Goal: Check status: Check status

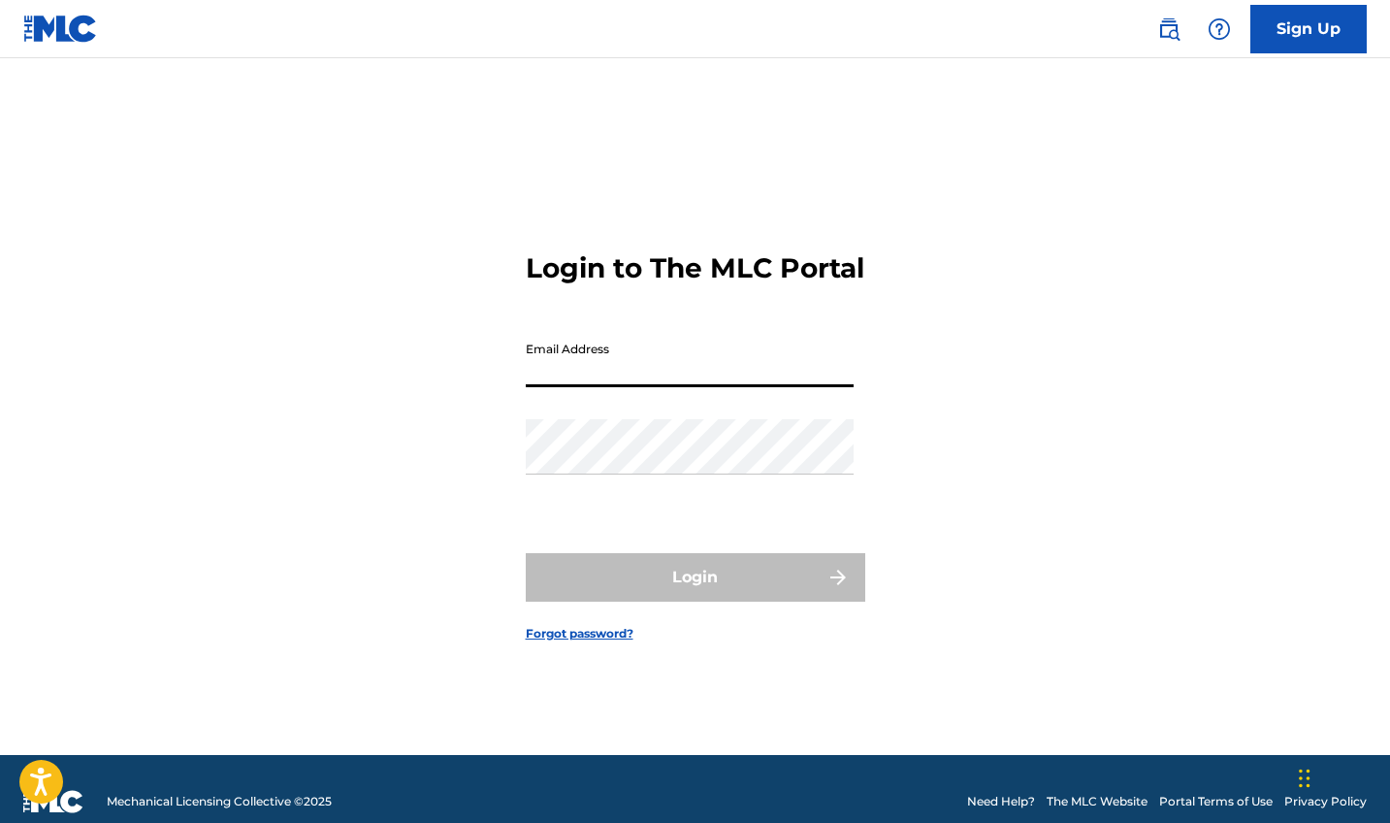
type input "[EMAIL_ADDRESS][DOMAIN_NAME]"
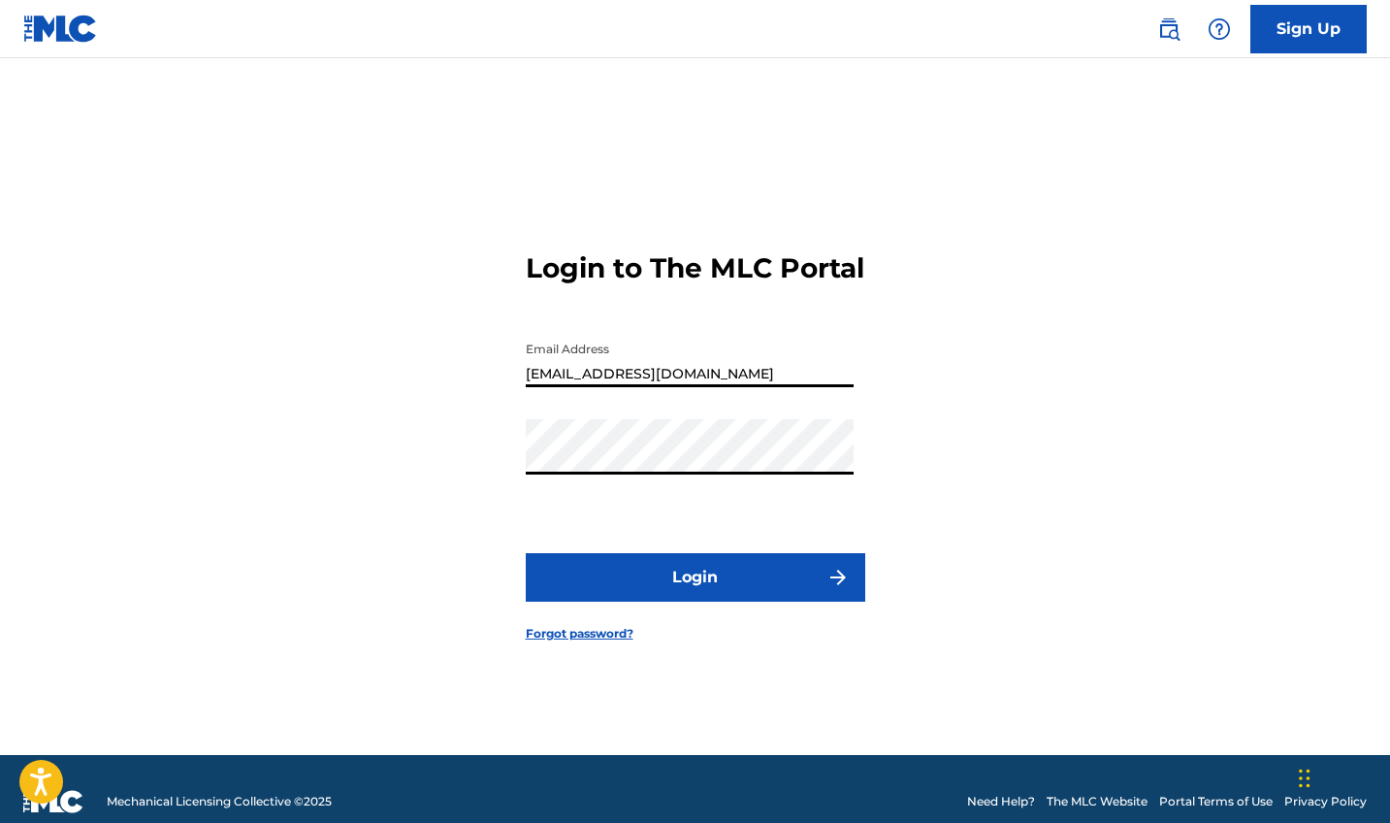
click at [695, 593] on button "Login" at bounding box center [696, 577] width 340 height 49
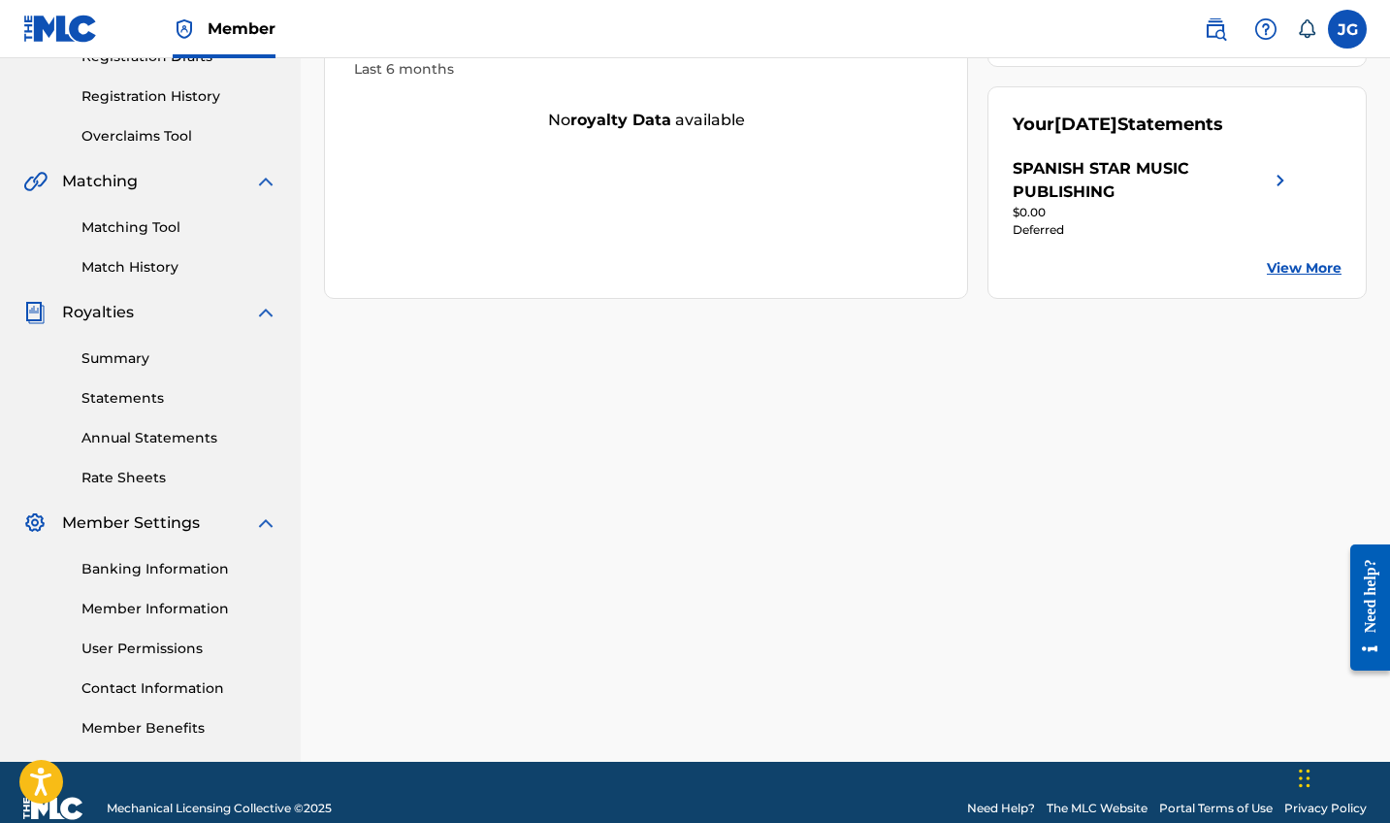
scroll to position [340, 0]
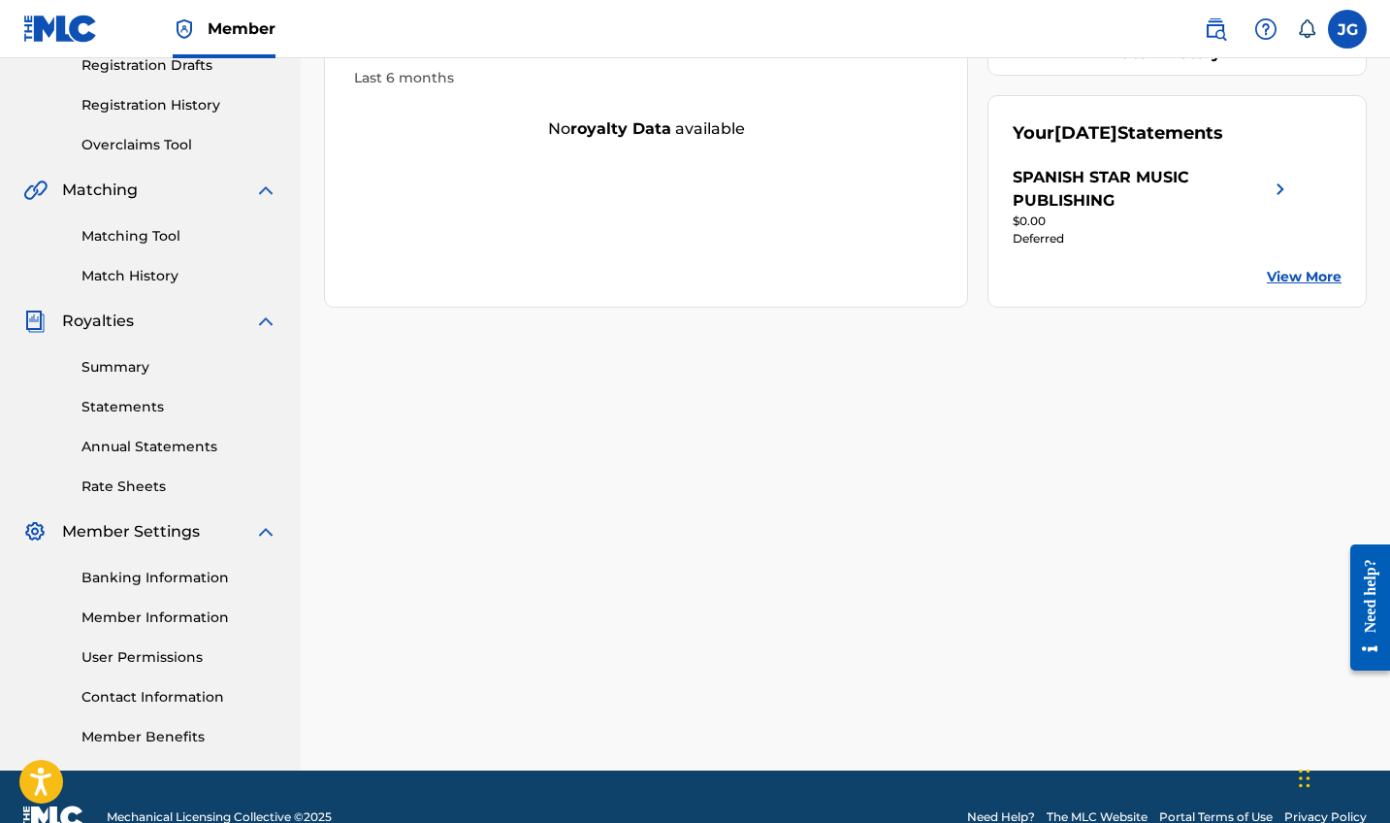
click at [138, 405] on link "Statements" at bounding box center [180, 407] width 196 height 20
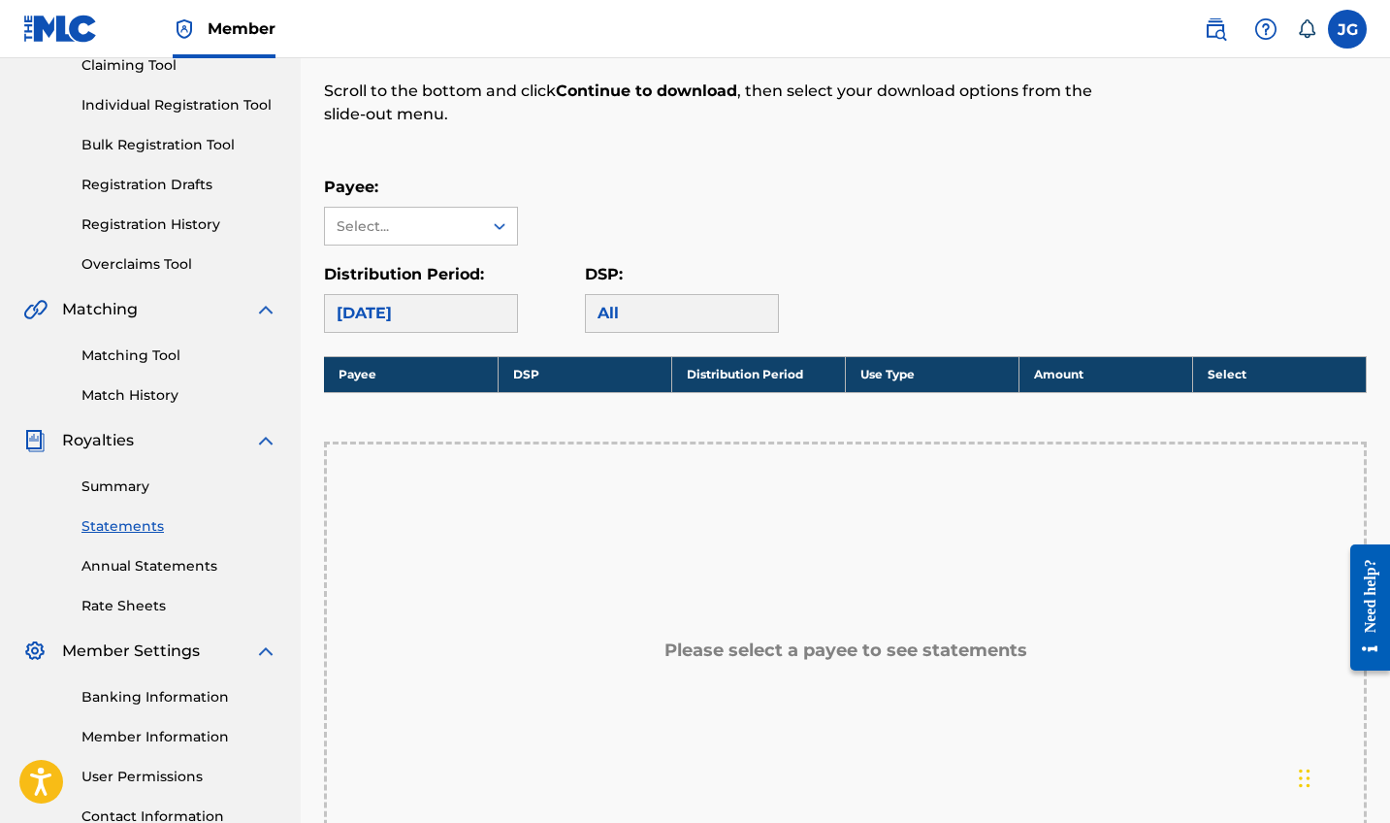
scroll to position [253, 0]
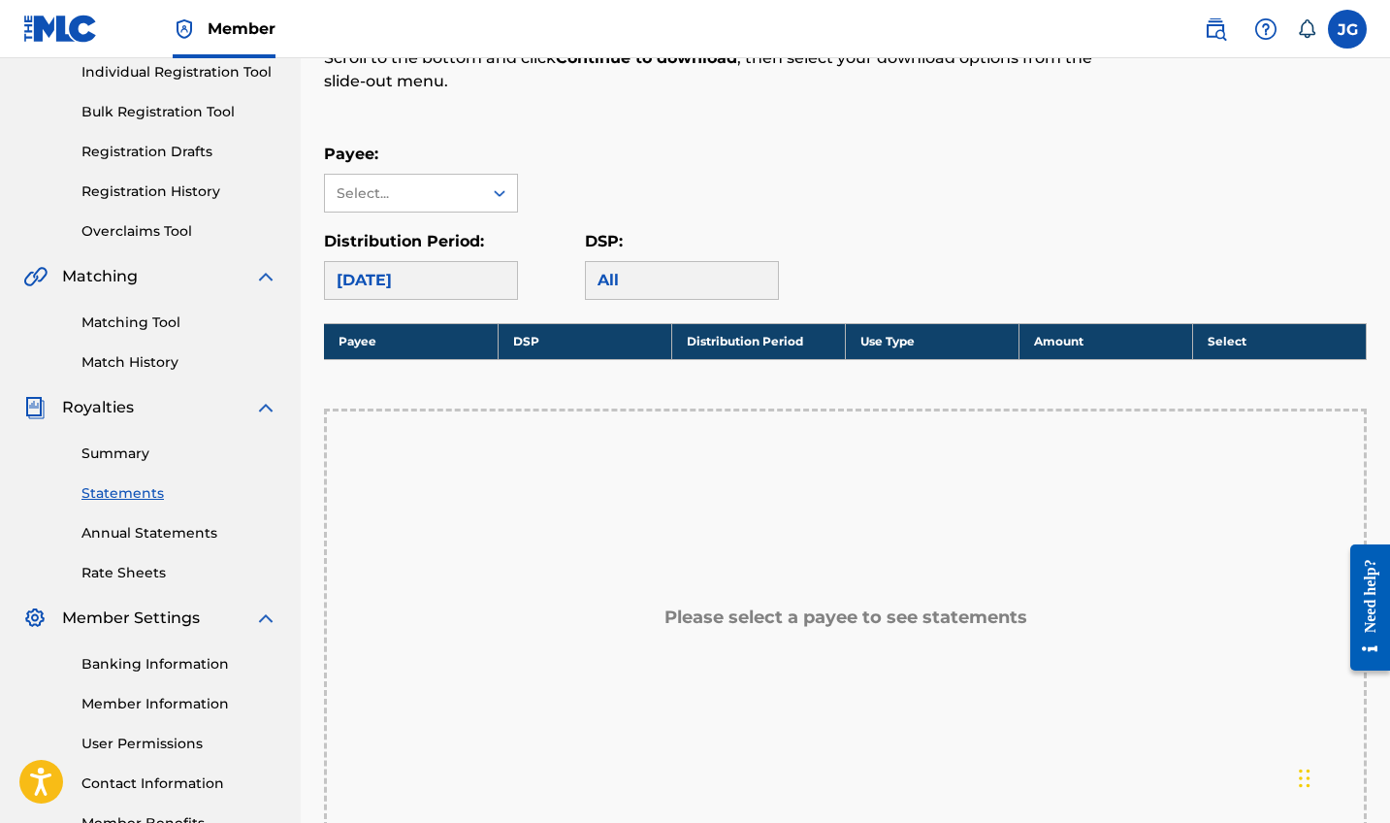
click at [477, 274] on div "[DATE]" at bounding box center [421, 280] width 194 height 39
click at [500, 192] on icon at bounding box center [499, 192] width 19 height 19
click at [436, 251] on div "SPANISH STAR MUSIC PUBLISHING" at bounding box center [421, 248] width 192 height 72
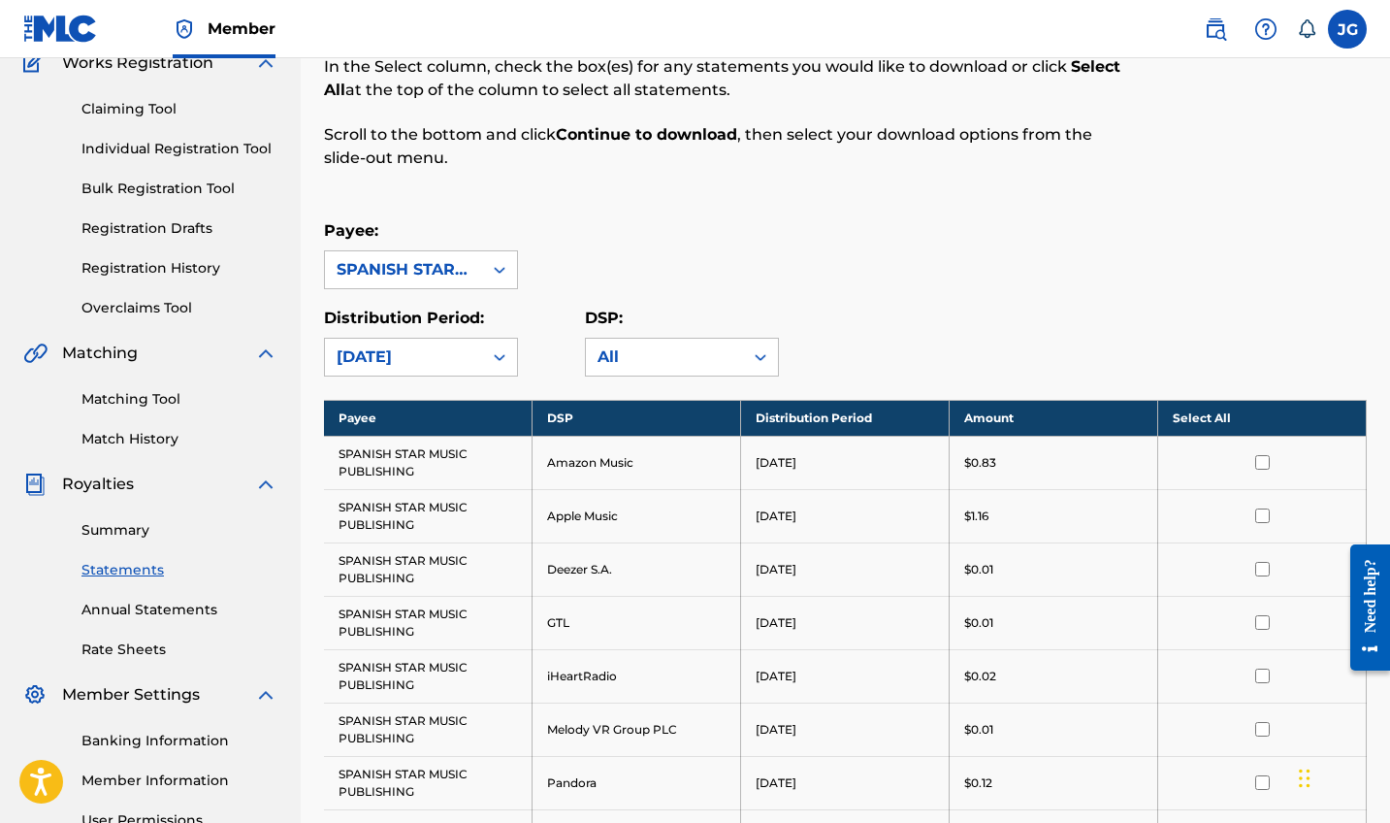
scroll to position [162, 0]
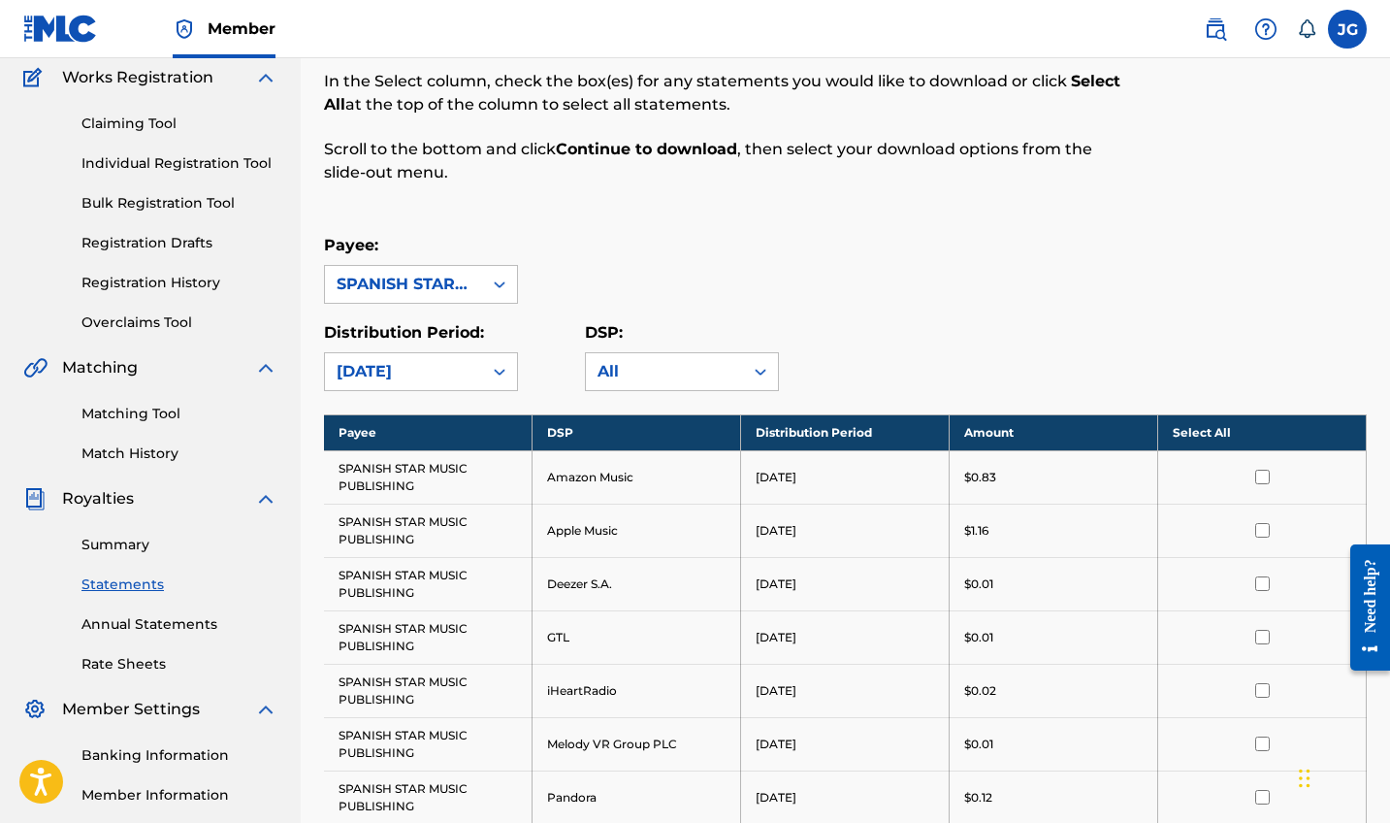
click at [114, 546] on link "Summary" at bounding box center [180, 545] width 196 height 20
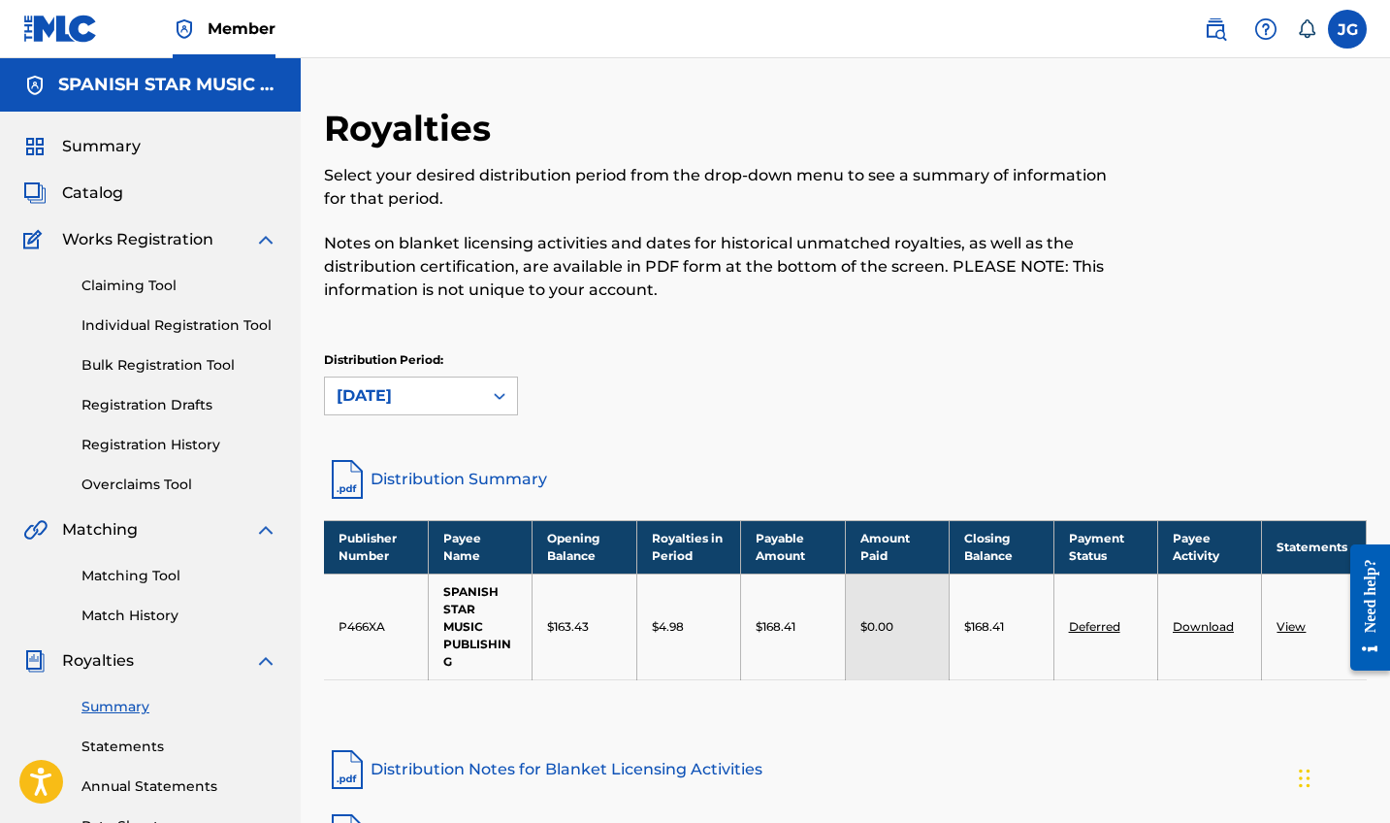
click at [1087, 629] on link "Deferred" at bounding box center [1094, 626] width 51 height 15
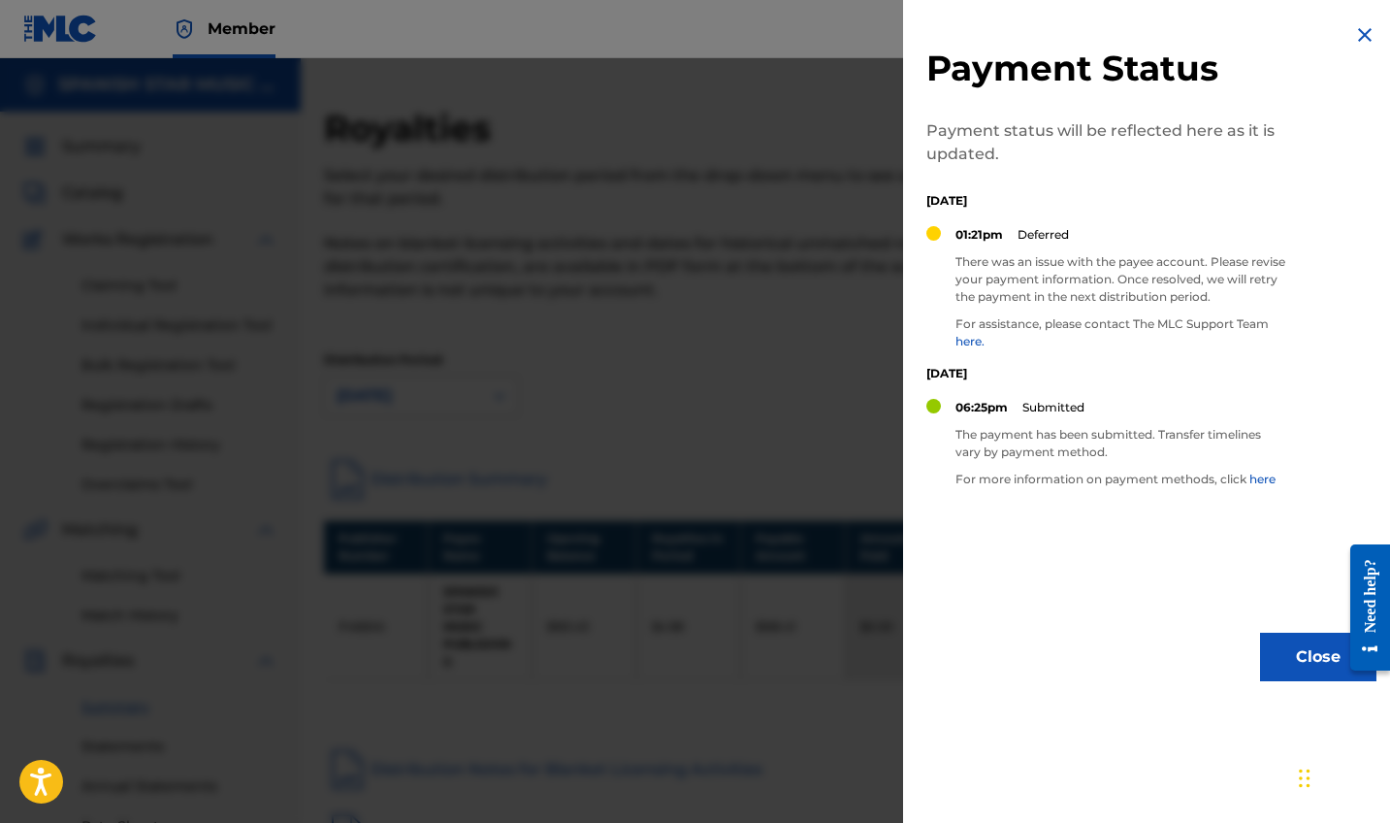
click at [1355, 37] on img at bounding box center [1365, 34] width 23 height 23
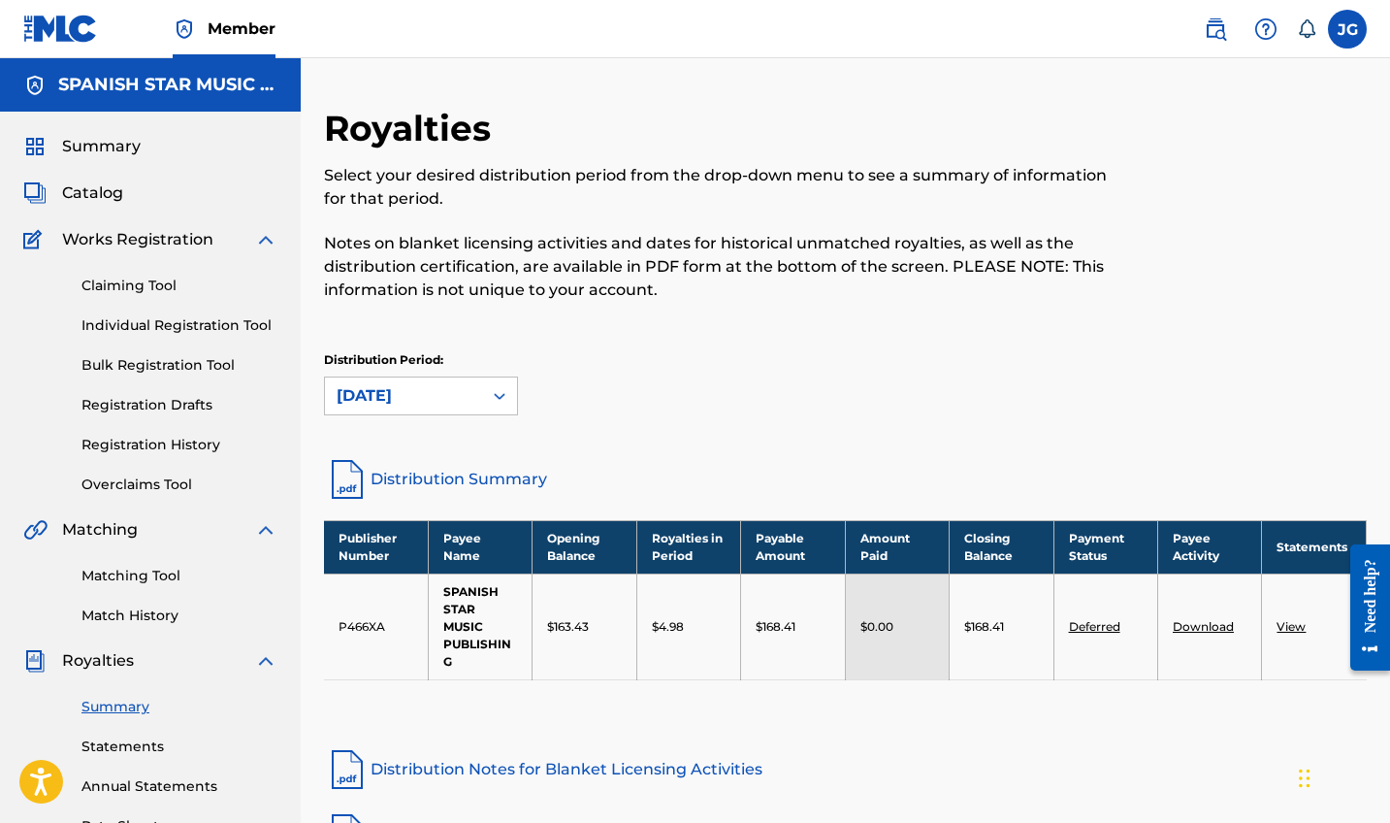
scroll to position [162, 0]
